Goal: Task Accomplishment & Management: Use online tool/utility

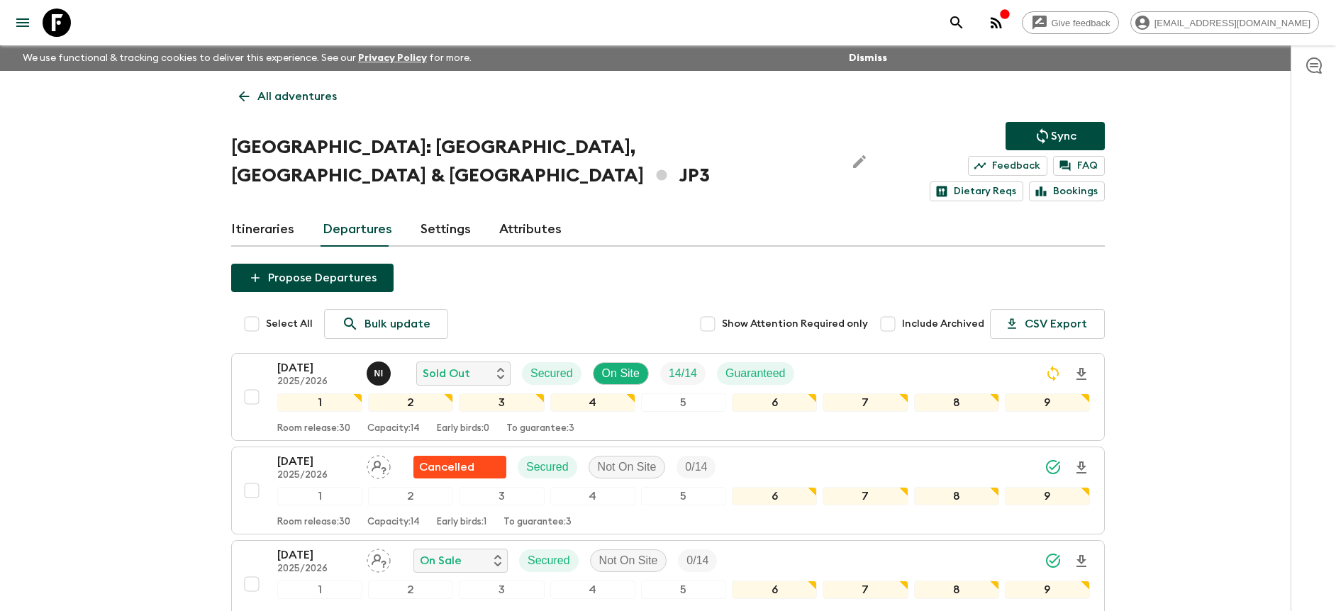
click at [1007, 359] on div "[DATE] 2025/2026 N I Sold Out Secured On Site 14 / 14 Guaranteed" at bounding box center [683, 373] width 813 height 28
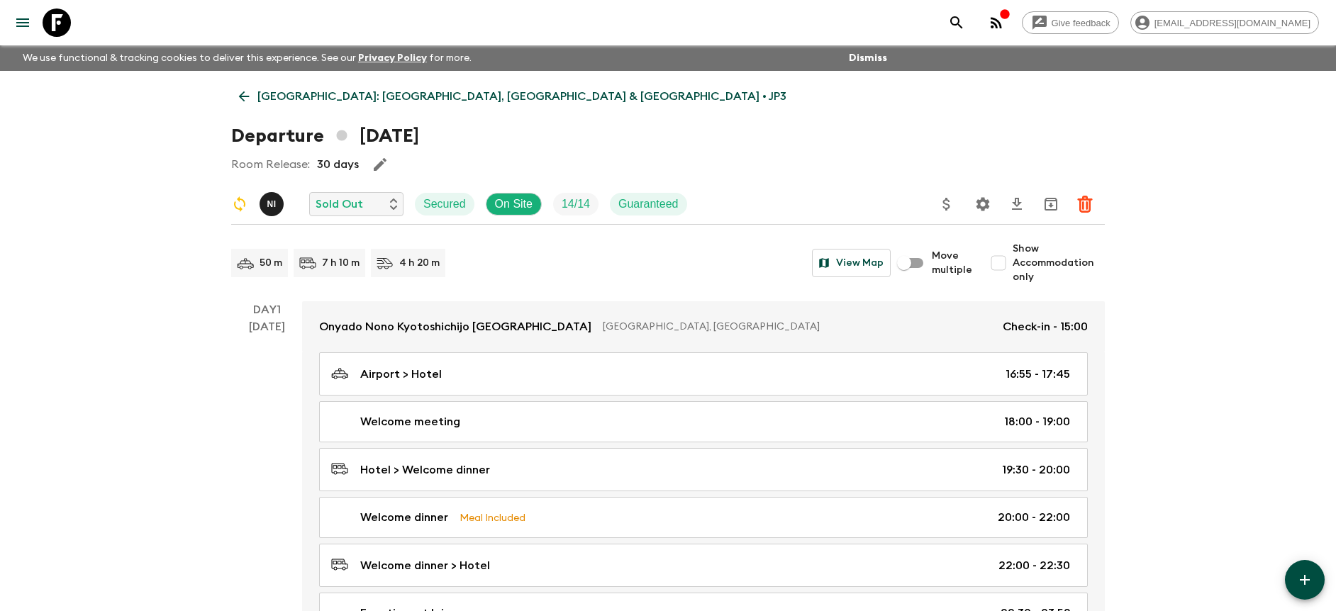
click at [988, 193] on button "Settings" at bounding box center [983, 204] width 28 height 28
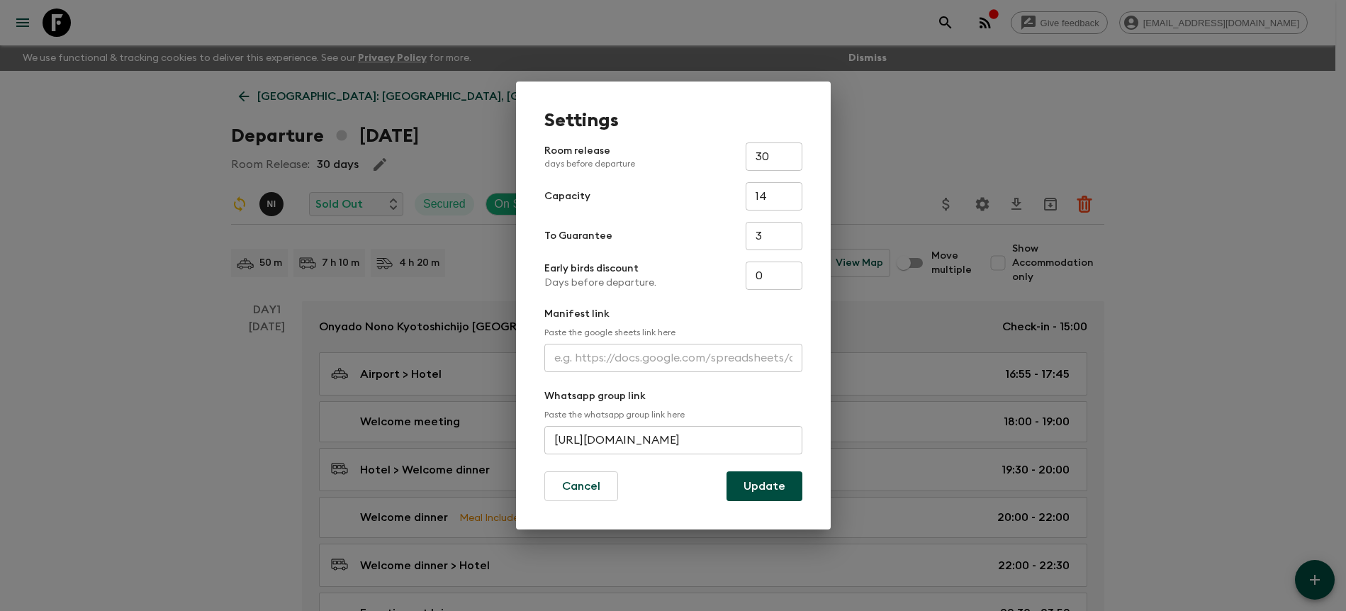
click at [598, 350] on input "text" at bounding box center [674, 358] width 258 height 28
paste input "[URL][DOMAIN_NAME]"
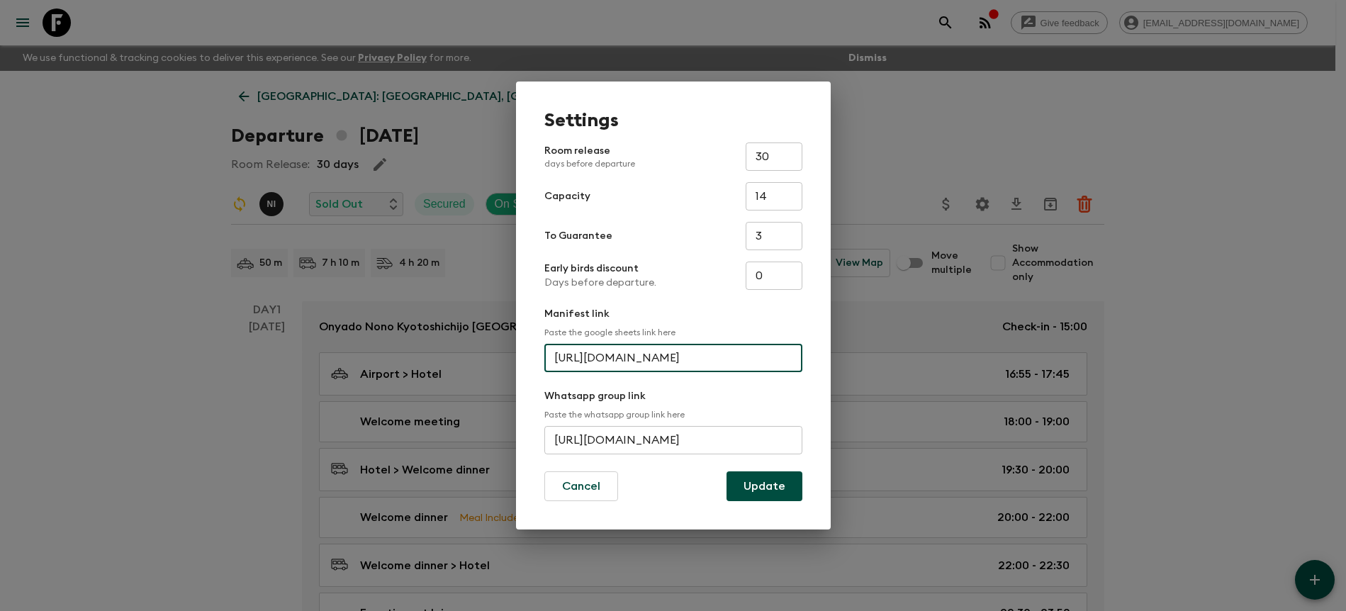
scroll to position [0, 371]
type input "[URL][DOMAIN_NAME]"
click at [737, 480] on button "Update" at bounding box center [765, 487] width 76 height 30
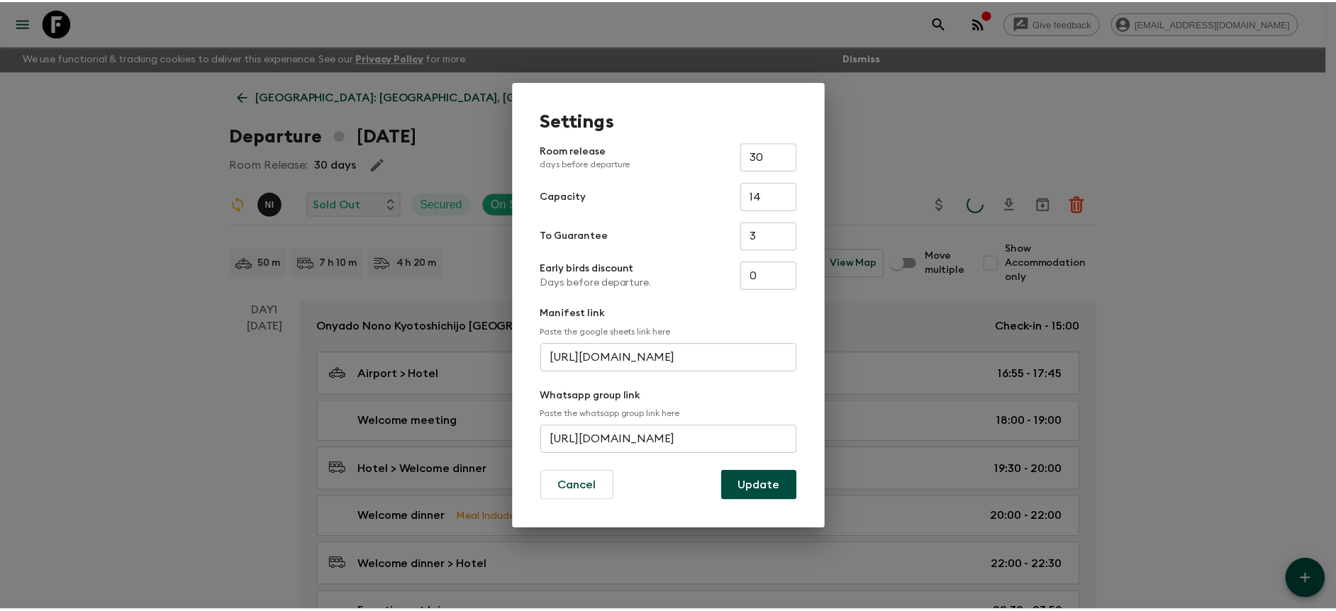
scroll to position [0, 0]
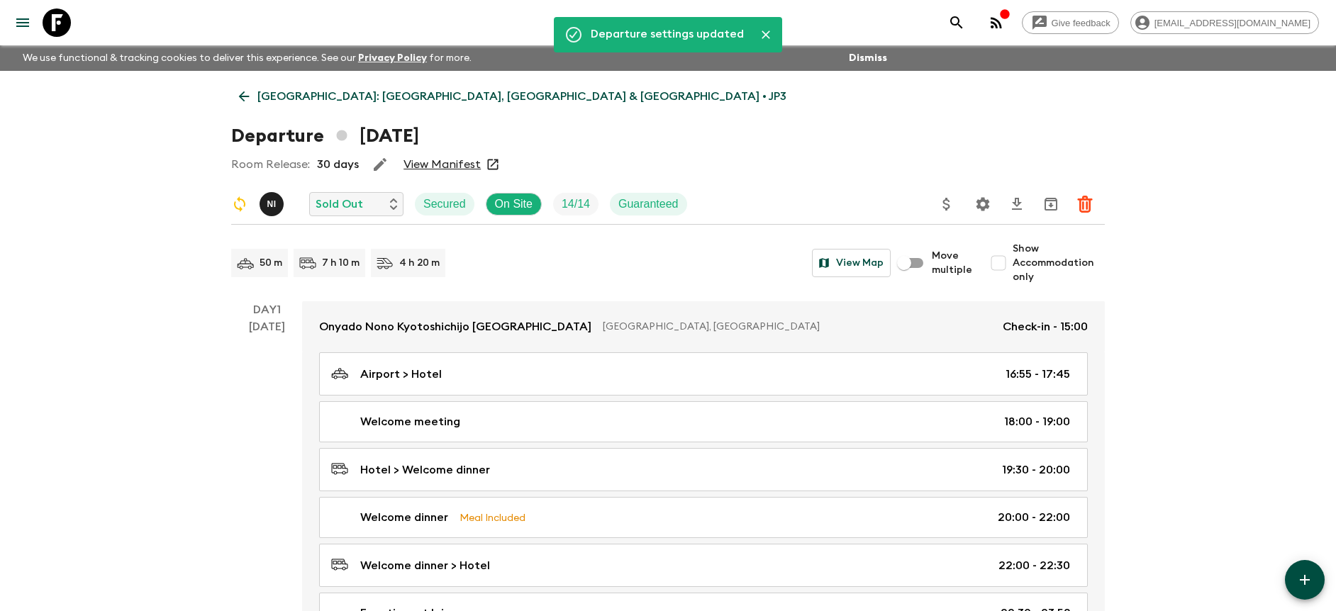
click at [453, 160] on link "View Manifest" at bounding box center [441, 164] width 77 height 14
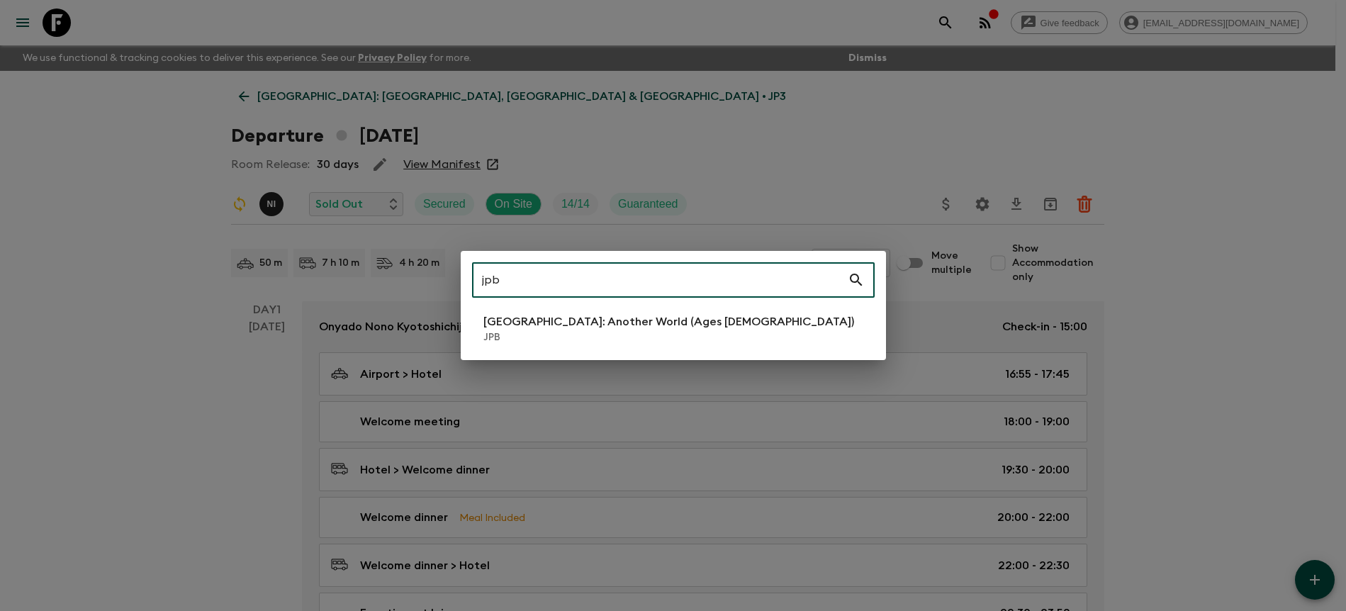
type input "jpb"
click at [730, 311] on li "[GEOGRAPHIC_DATA]: Another World (Ages [DEMOGRAPHIC_DATA]) JPB" at bounding box center [673, 329] width 403 height 40
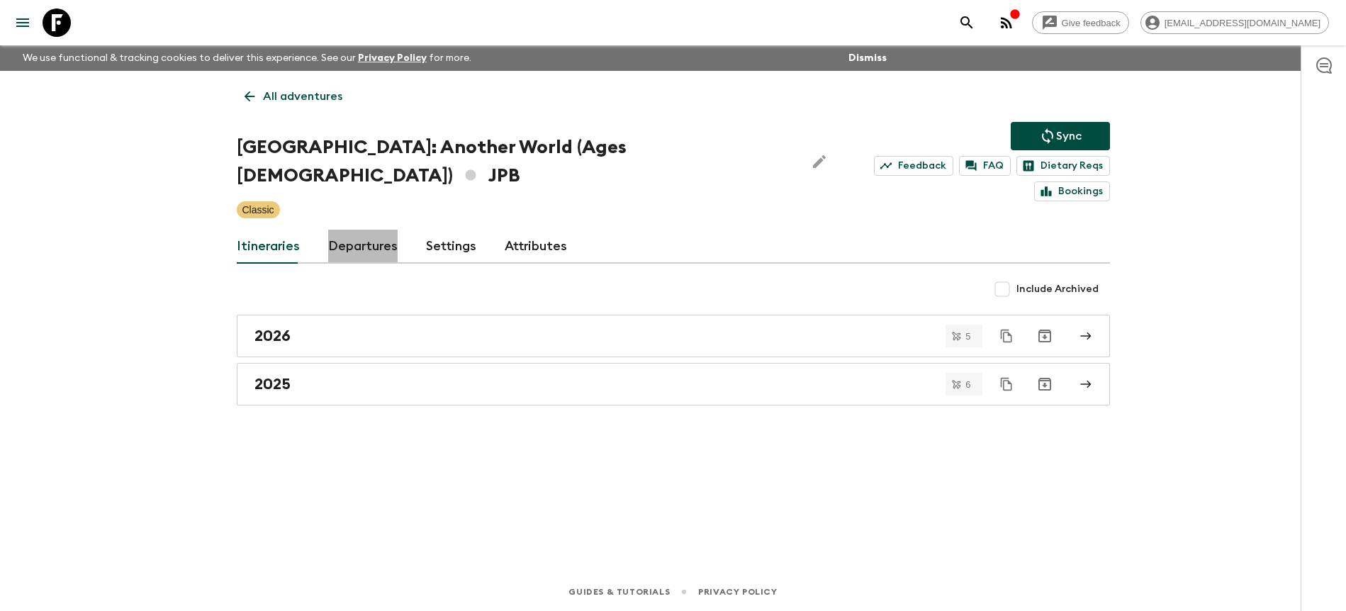
click at [381, 230] on link "Departures" at bounding box center [362, 247] width 69 height 34
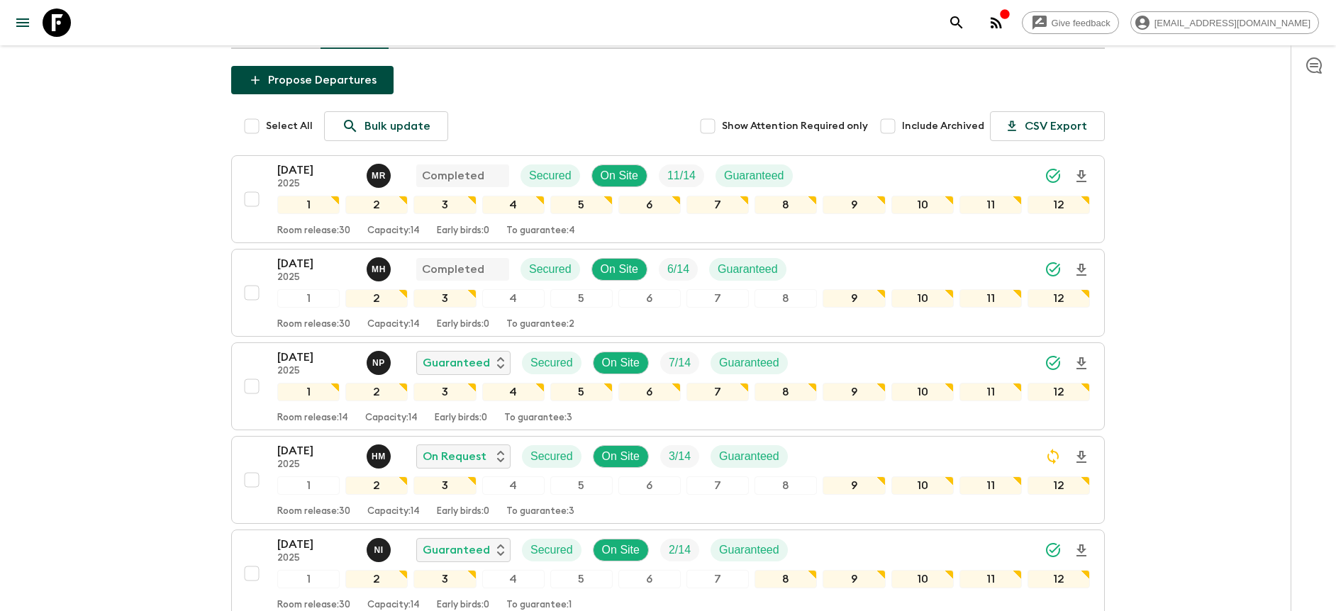
scroll to position [219, 0]
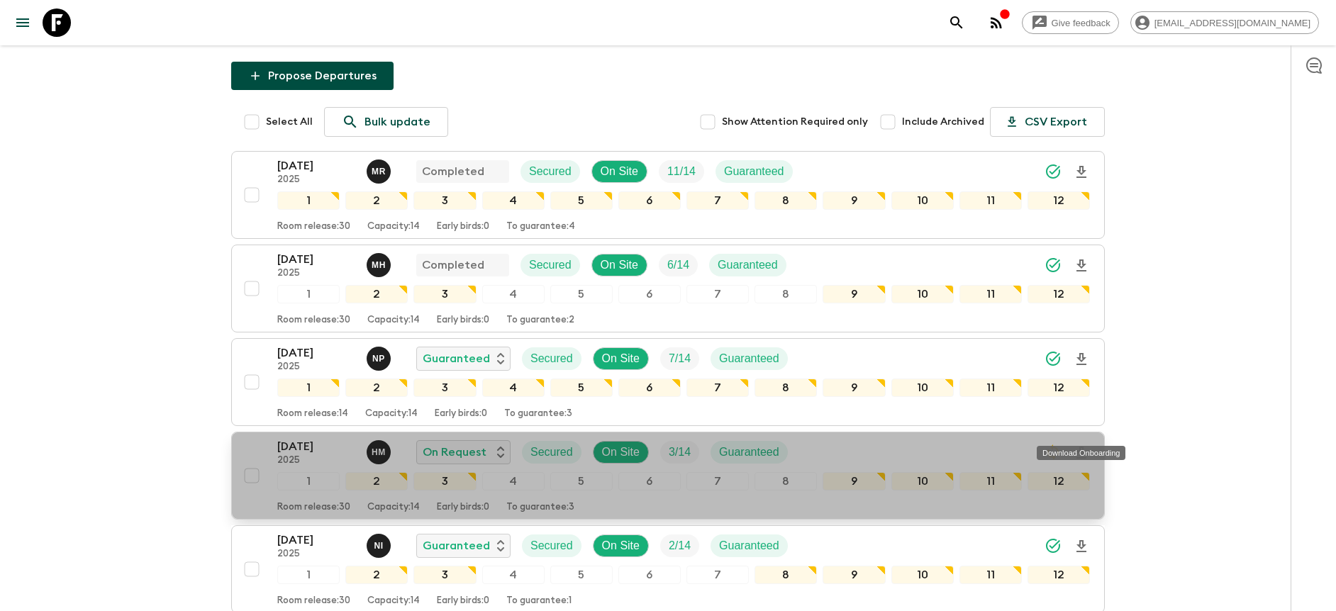
click at [1086, 445] on icon "Download Onboarding" at bounding box center [1081, 453] width 17 height 17
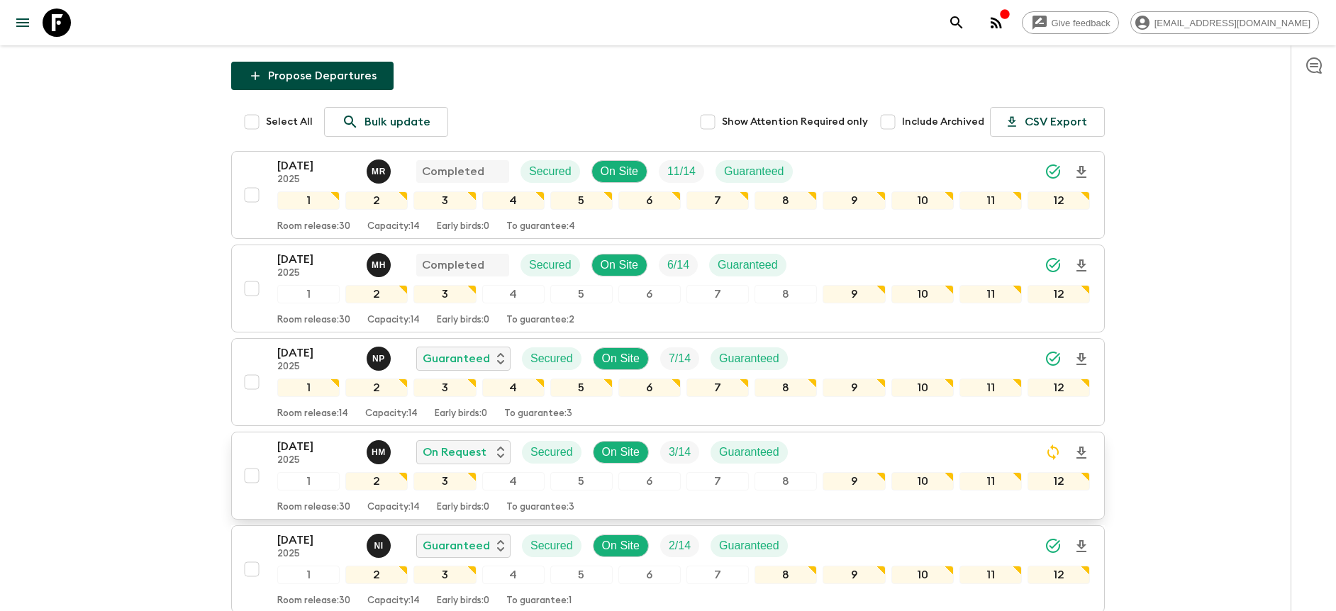
click at [977, 438] on div "[DATE] 2025 H M On Request Secured On Site 3 / 14 Guaranteed" at bounding box center [683, 452] width 813 height 28
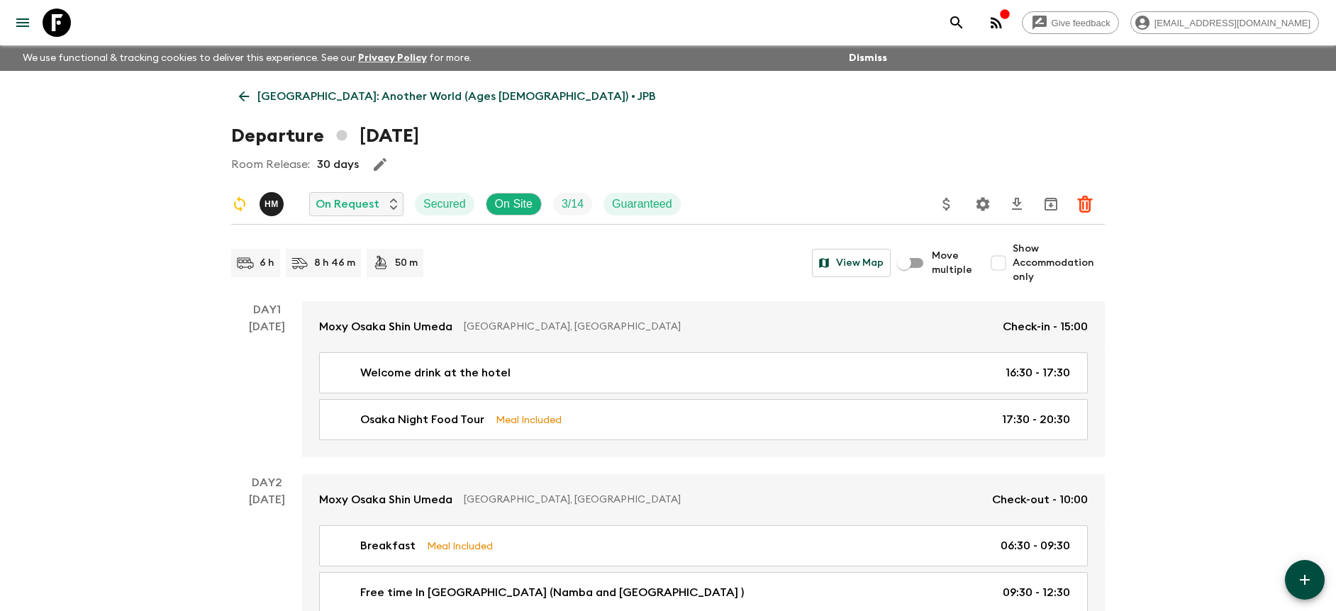
click at [988, 199] on icon "Settings" at bounding box center [982, 204] width 17 height 17
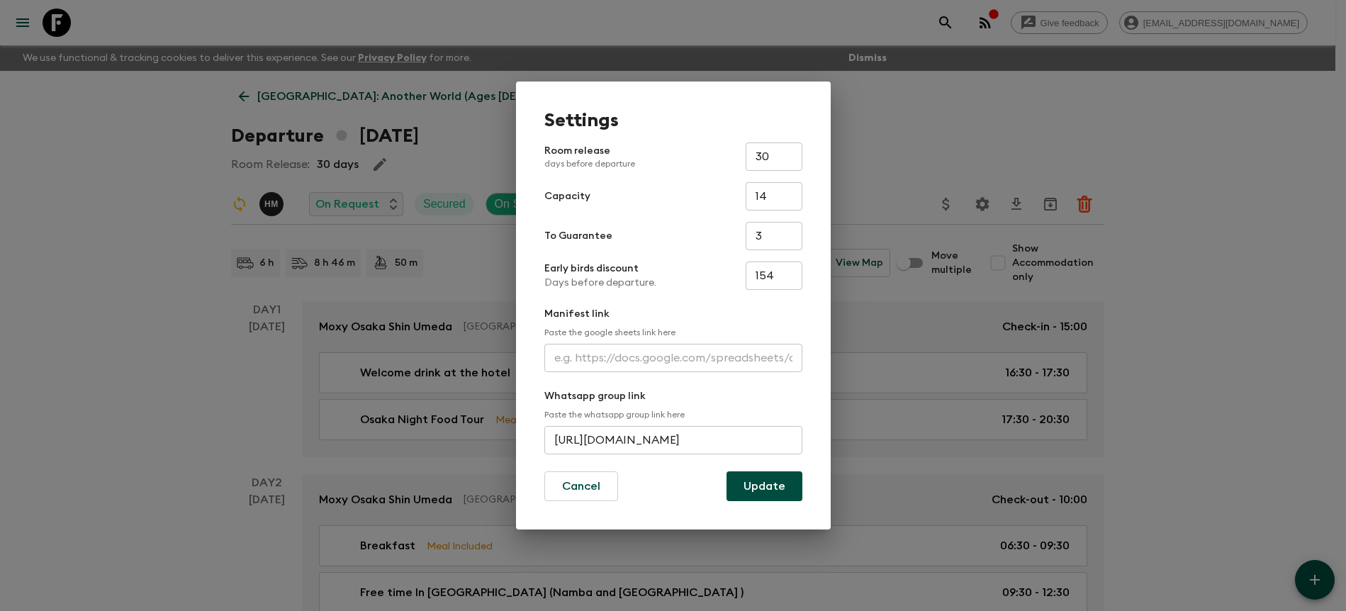
click at [652, 354] on input "text" at bounding box center [674, 358] width 258 height 28
paste input "[URL][DOMAIN_NAME]"
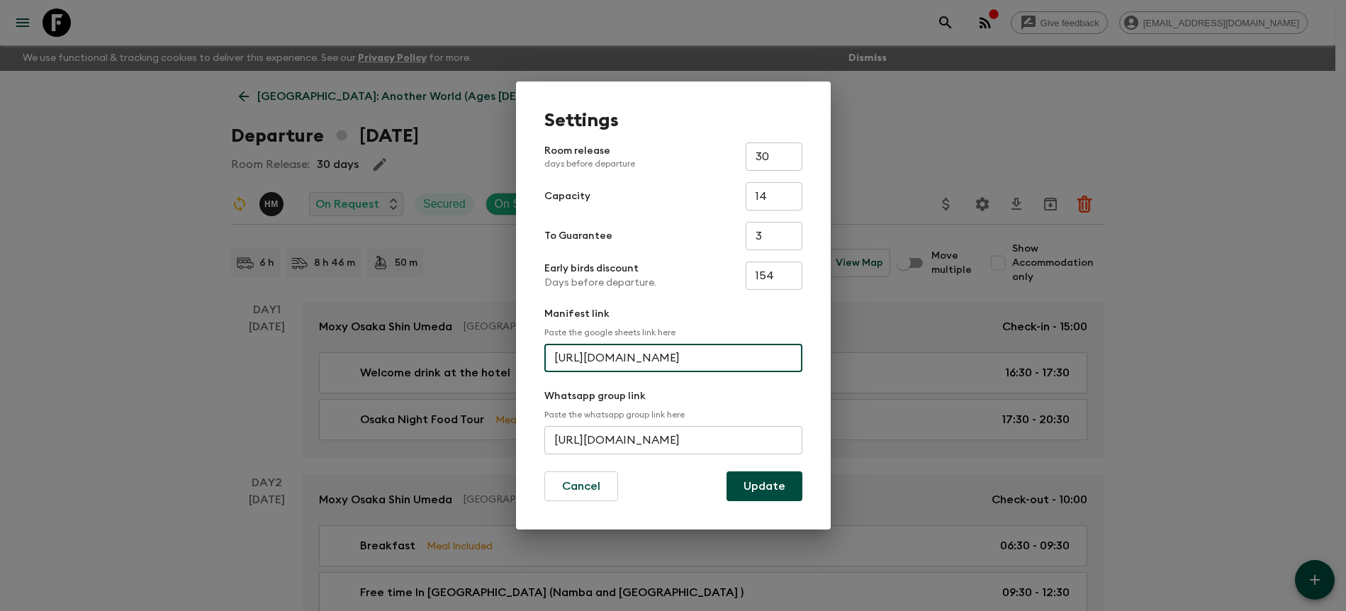
scroll to position [0, 384]
type input "[URL][DOMAIN_NAME]"
click at [789, 493] on button "Update" at bounding box center [765, 487] width 76 height 30
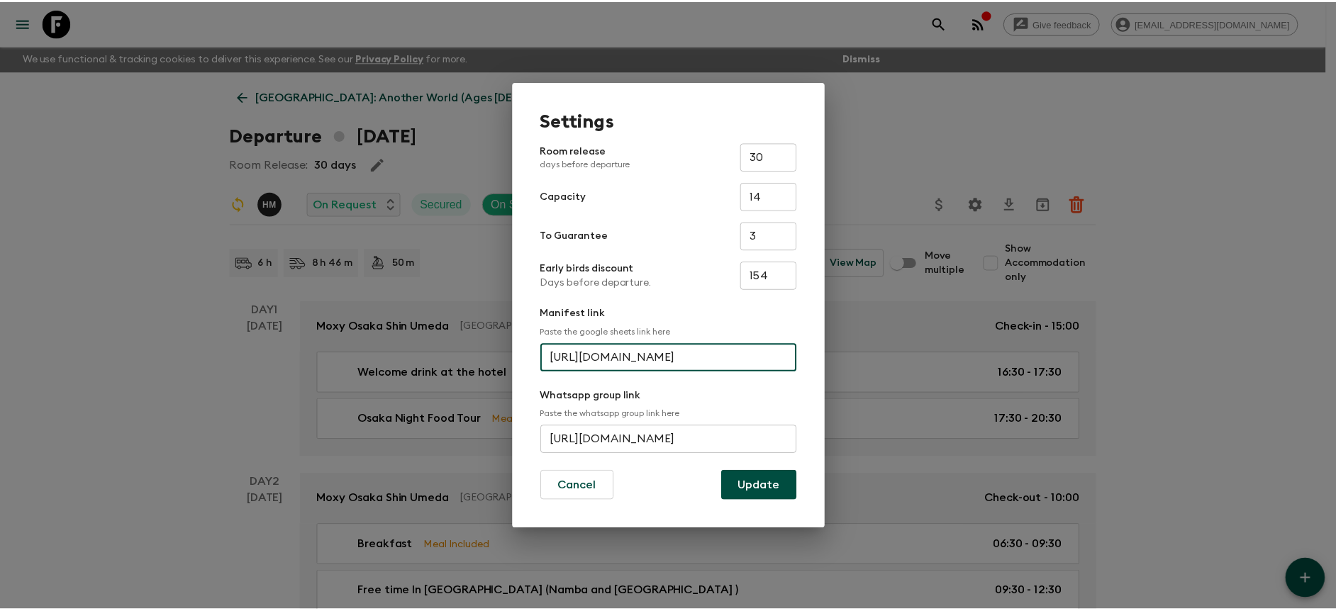
scroll to position [0, 0]
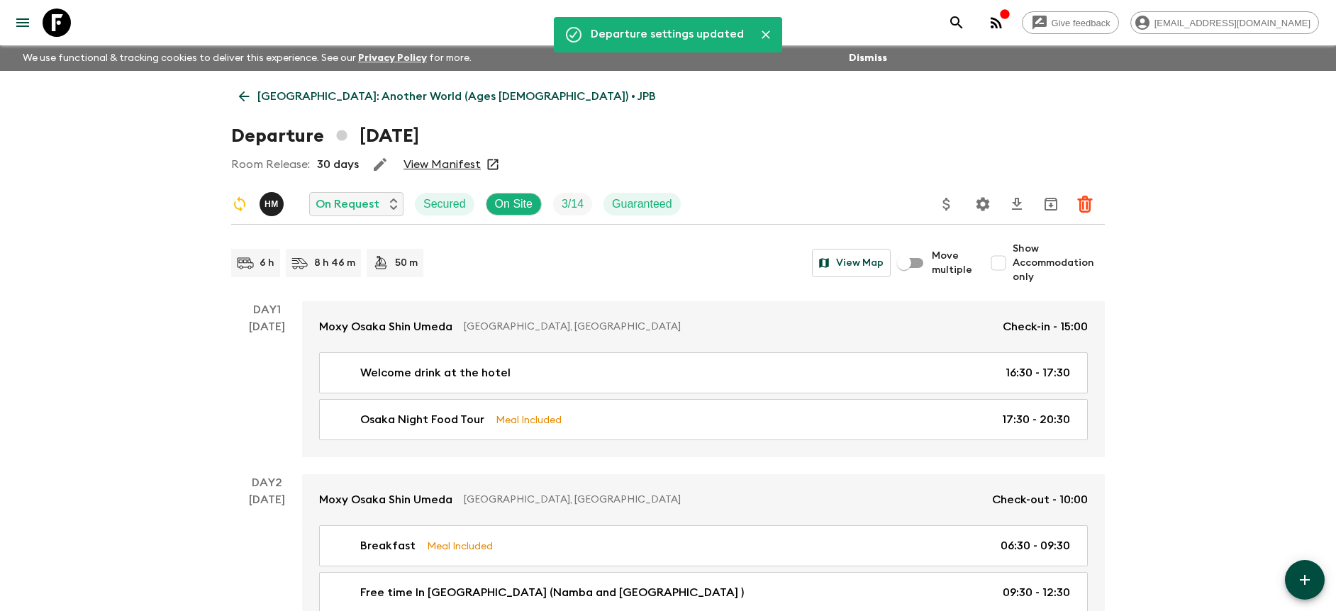
click at [459, 167] on link "View Manifest" at bounding box center [441, 164] width 77 height 14
